Goal: Task Accomplishment & Management: Use online tool/utility

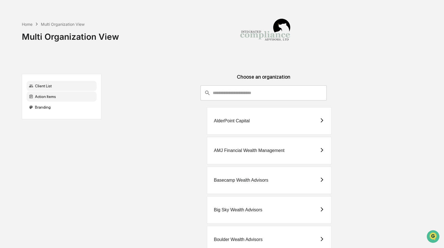
click at [61, 97] on div "Action Items" at bounding box center [62, 97] width 70 height 10
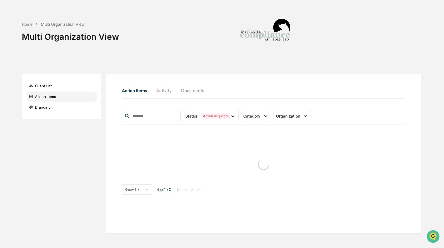
click at [50, 96] on div "Action Items" at bounding box center [62, 97] width 70 height 10
click at [48, 104] on div "Branding" at bounding box center [62, 107] width 70 height 10
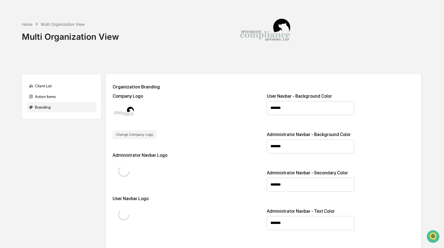
type input "*******"
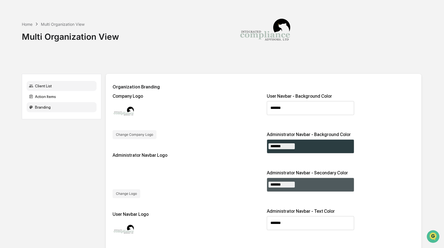
click at [62, 89] on div "Client List" at bounding box center [62, 86] width 70 height 10
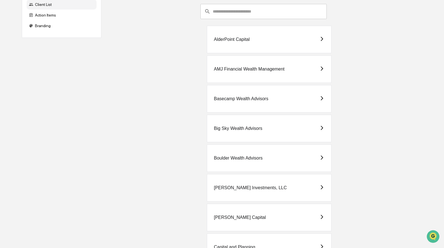
scroll to position [72, 0]
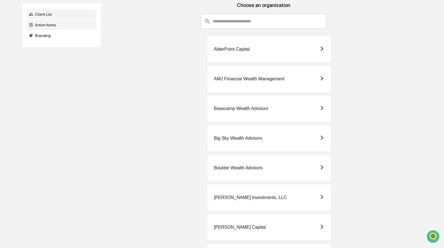
click at [47, 27] on div "Action Items" at bounding box center [62, 25] width 70 height 10
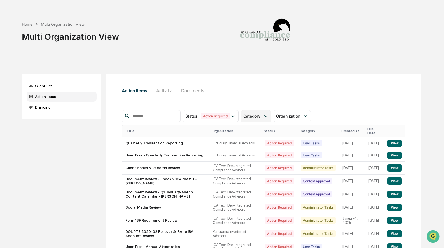
click at [253, 120] on div "Category" at bounding box center [256, 116] width 31 height 12
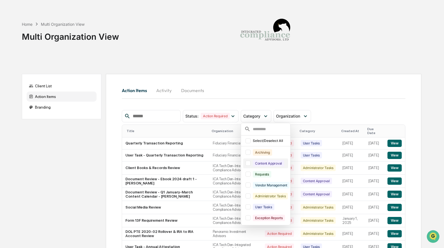
click at [250, 164] on div at bounding box center [248, 163] width 5 height 5
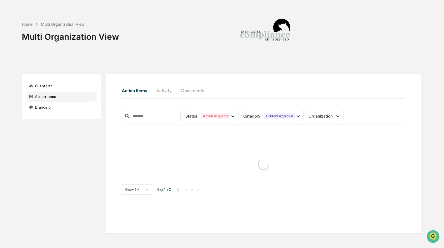
click at [260, 122] on div "Status : Action Required Select/Deselect All Action Required Resolved Category …" at bounding box center [264, 152] width 284 height 85
click at [260, 119] on div "Category : Content Approval" at bounding box center [272, 116] width 63 height 12
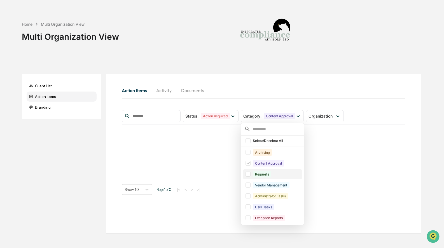
click at [251, 173] on div at bounding box center [248, 174] width 5 height 5
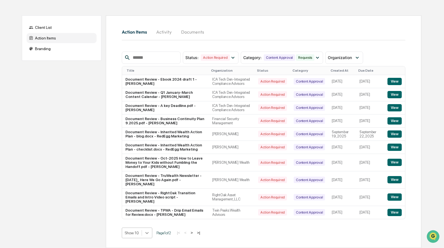
scroll to position [107, 0]
click at [149, 234] on body "Home Multi Organization View Multi Organization View Client List Action Items B…" at bounding box center [222, 94] width 444 height 307
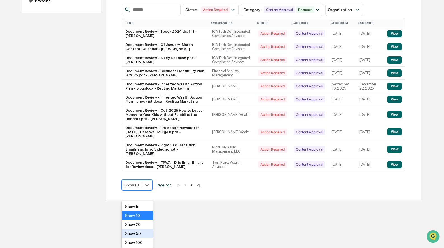
click at [142, 236] on div "Show 50" at bounding box center [138, 233] width 32 height 9
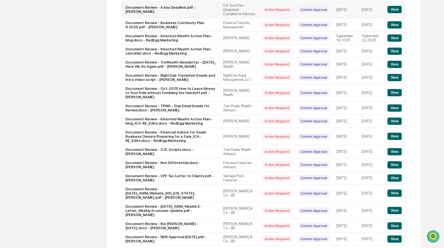
scroll to position [166, 0]
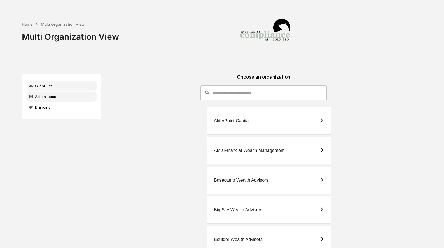
click at [58, 96] on div "Action Items" at bounding box center [62, 97] width 70 height 10
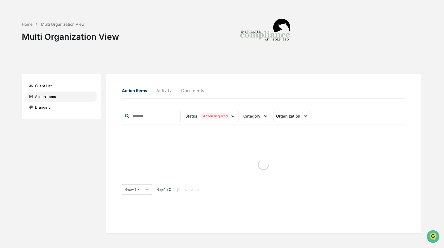
click at [147, 191] on icon at bounding box center [147, 190] width 6 height 6
click at [134, 238] on div "Show 100" at bounding box center [138, 238] width 32 height 9
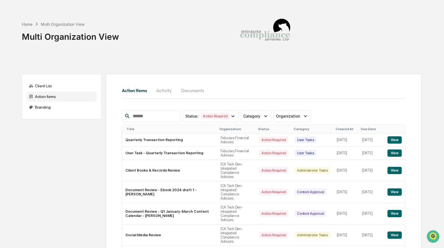
click at [162, 92] on button "Activity" at bounding box center [164, 90] width 25 height 13
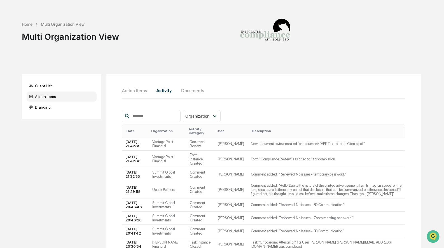
click at [134, 86] on button "Action Items" at bounding box center [137, 90] width 30 height 13
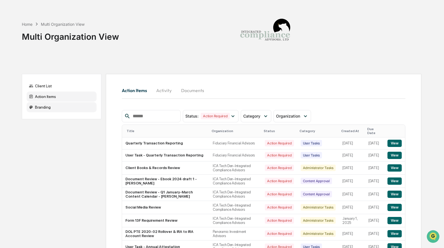
click at [61, 108] on div "Branding" at bounding box center [62, 107] width 70 height 10
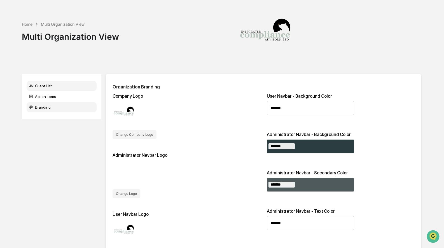
click at [63, 88] on div "Client List" at bounding box center [62, 86] width 70 height 10
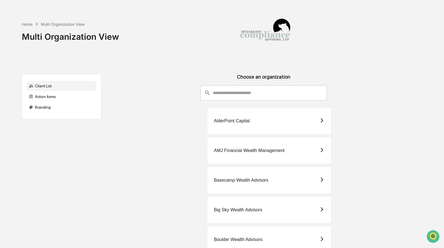
scroll to position [3, 0]
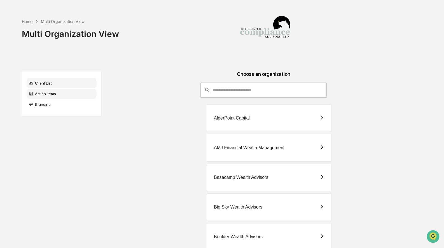
click at [53, 93] on div "Action Items" at bounding box center [62, 94] width 70 height 10
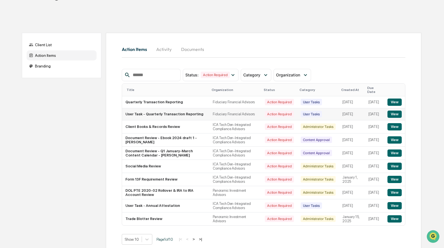
scroll to position [50, 0]
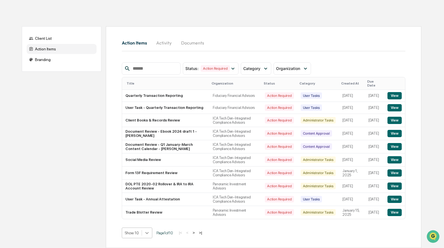
click at [148, 232] on body "Home Multi Organization View Multi Organization View Client List Action Items B…" at bounding box center [222, 100] width 444 height 296
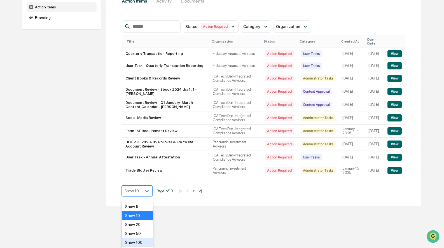
click at [139, 241] on div "Show 100" at bounding box center [138, 242] width 32 height 9
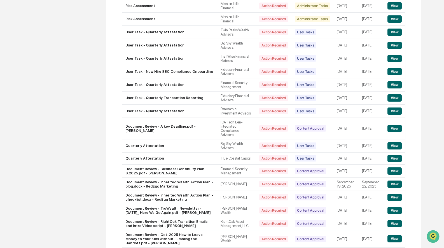
scroll to position [0, 0]
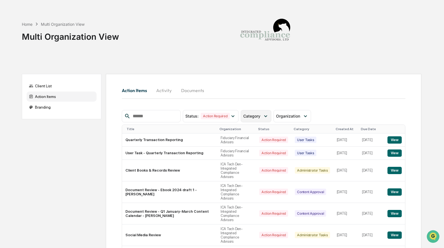
click at [255, 116] on span "Category" at bounding box center [251, 116] width 17 height 5
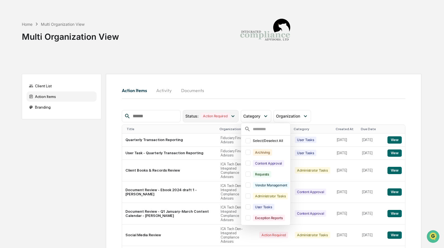
click at [225, 116] on div "Action Required" at bounding box center [215, 116] width 29 height 6
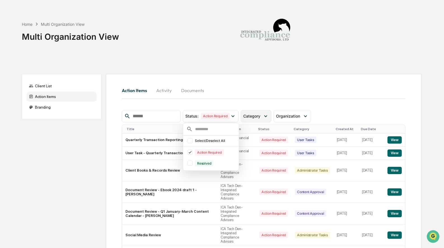
click at [250, 117] on span "Category" at bounding box center [251, 116] width 17 height 5
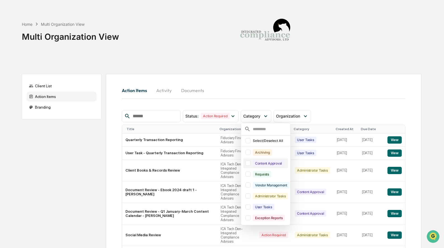
click at [249, 166] on div at bounding box center [248, 163] width 5 height 5
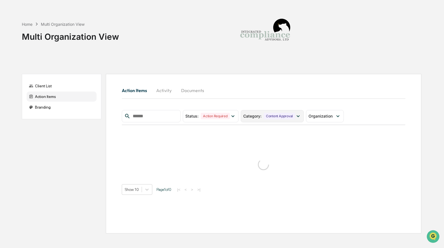
click at [259, 116] on span "Category :" at bounding box center [252, 116] width 18 height 5
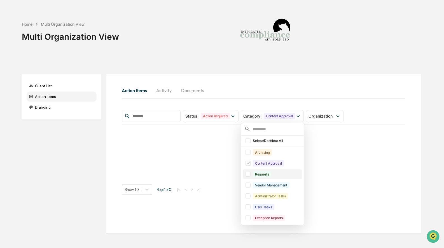
click at [250, 172] on div at bounding box center [248, 174] width 5 height 5
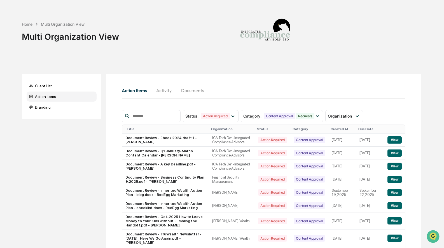
scroll to position [67, 0]
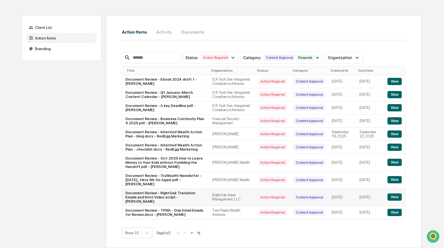
click at [395, 198] on button "View" at bounding box center [395, 197] width 14 height 7
